Goal: Find specific page/section: Find specific page/section

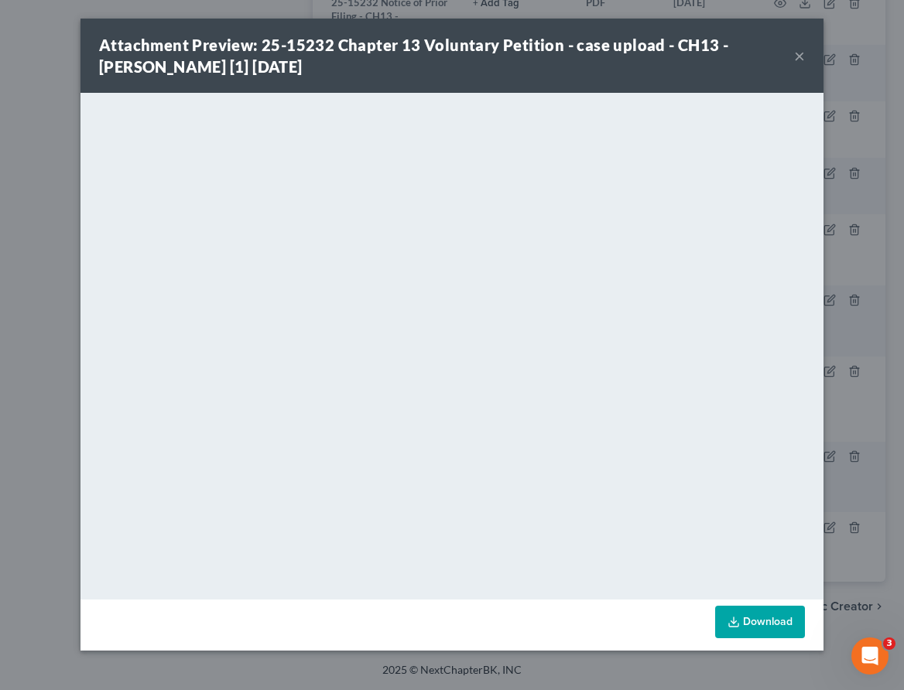
click at [801, 53] on button "×" at bounding box center [799, 55] width 11 height 19
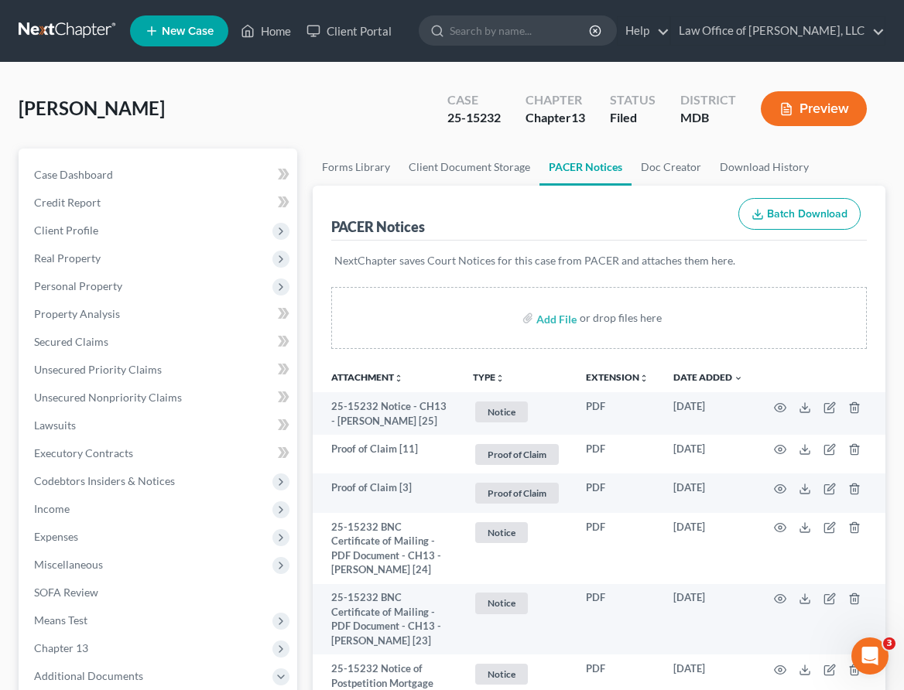
click at [268, 2] on nav "Home New Case Client Portal Law Office of [PERSON_NAME], LLC [PERSON_NAME][EMAI…" at bounding box center [452, 31] width 904 height 62
click at [501, 30] on input "search" at bounding box center [521, 30] width 142 height 29
type input "burns"
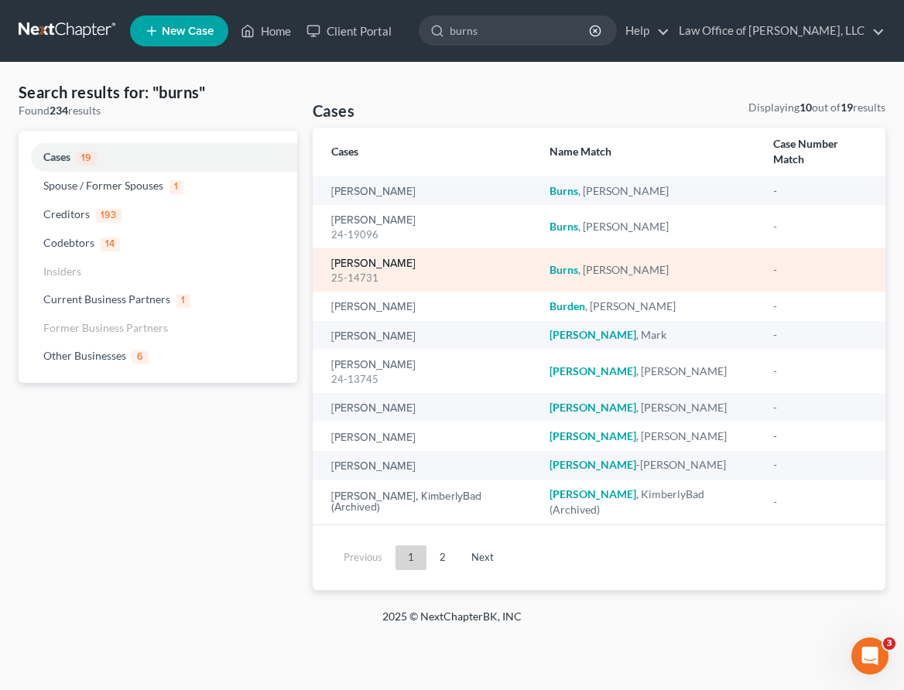
click at [357, 258] on link "[PERSON_NAME]" at bounding box center [373, 263] width 84 height 11
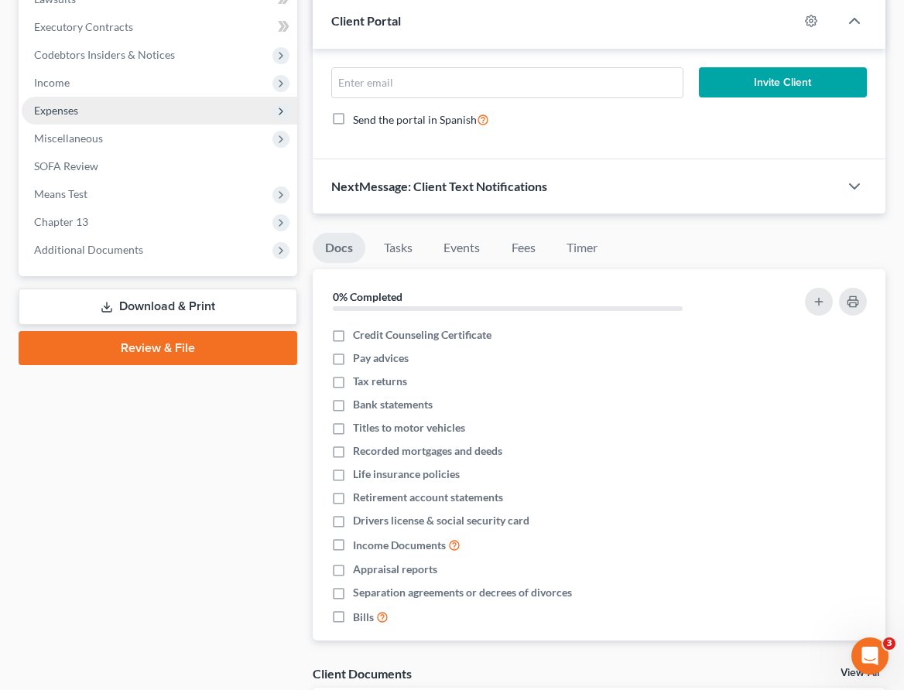
scroll to position [541, 0]
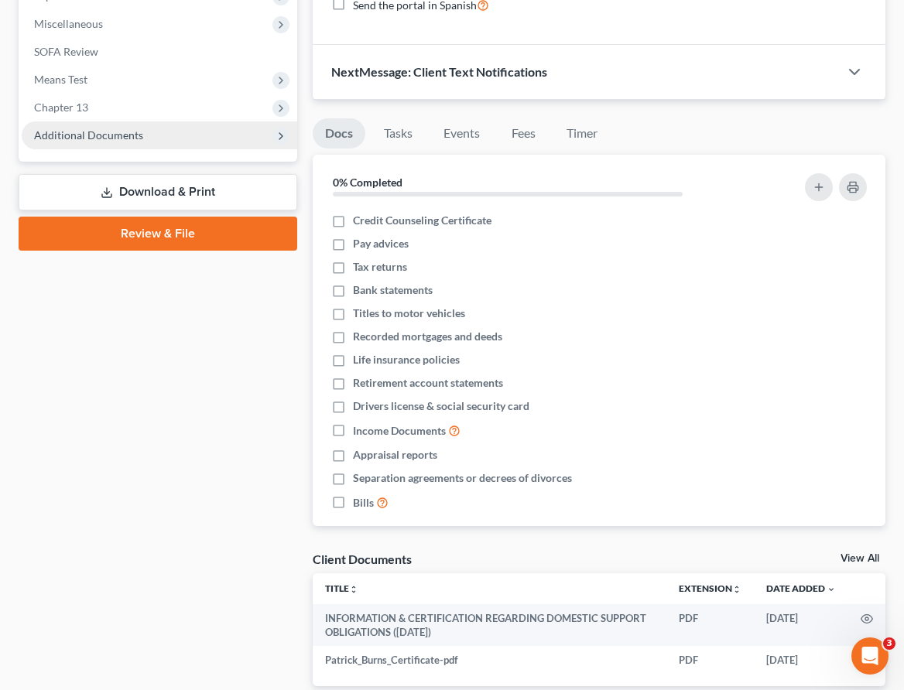
click at [76, 129] on span "Additional Documents" at bounding box center [88, 134] width 109 height 13
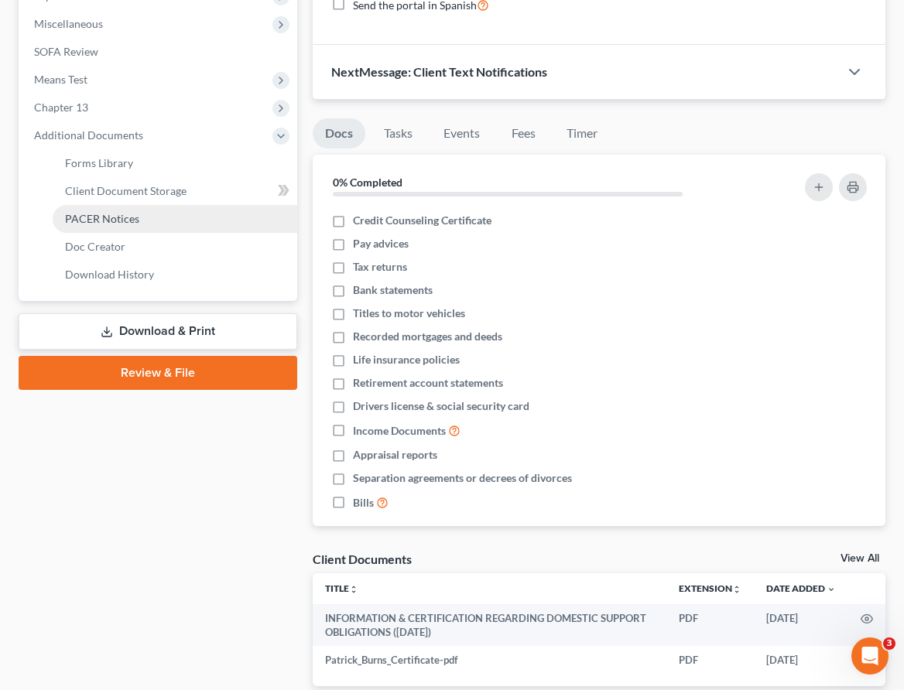
click at [96, 216] on span "PACER Notices" at bounding box center [102, 218] width 74 height 13
